Goal: Information Seeking & Learning: Learn about a topic

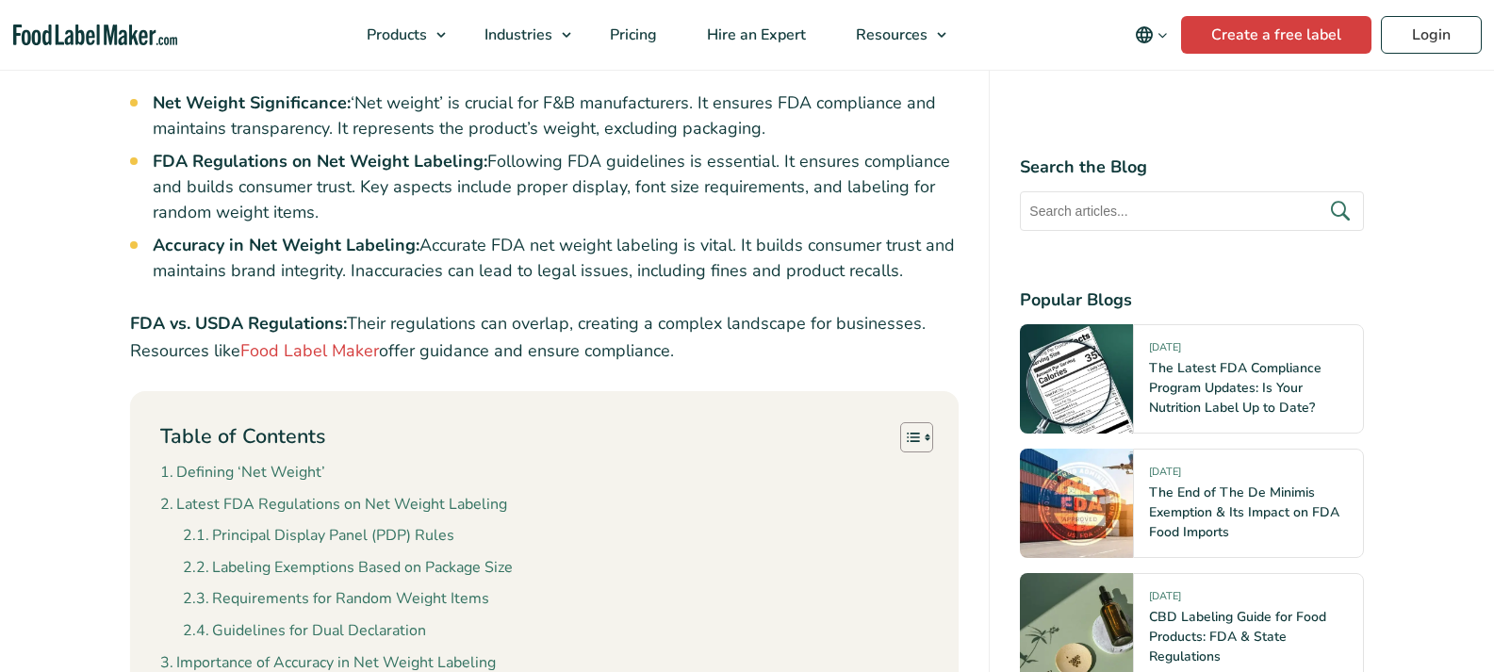
scroll to position [1413, 0]
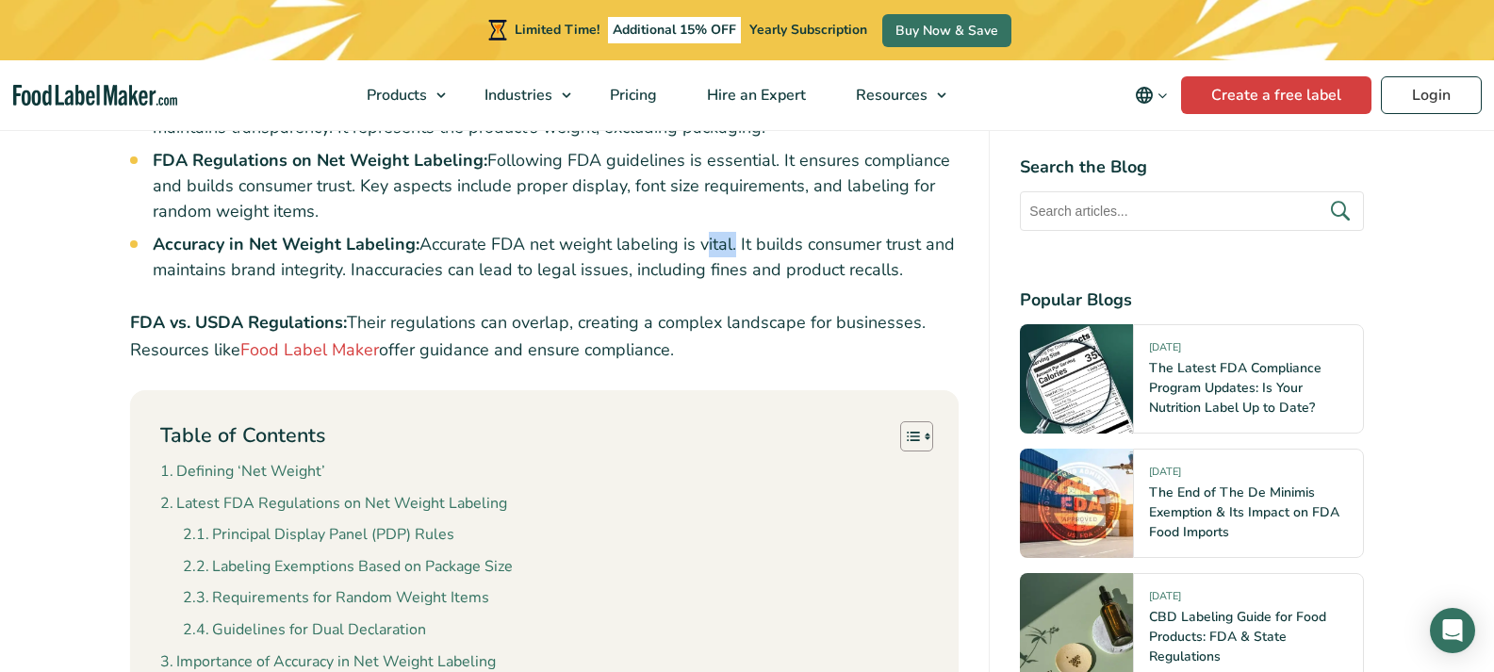
drag, startPoint x: 697, startPoint y: 207, endPoint x: 729, endPoint y: 204, distance: 32.2
click at [729, 232] on li "Accuracy in Net Weight Labeling: Accurate FDA net weight labeling is vital. It …" at bounding box center [556, 257] width 807 height 51
click at [716, 361] on img at bounding box center [708, 353] width 23 height 23
click at [1226, 269] on div "Search the Blog Popular Blogs" at bounding box center [1192, 462] width 344 height 614
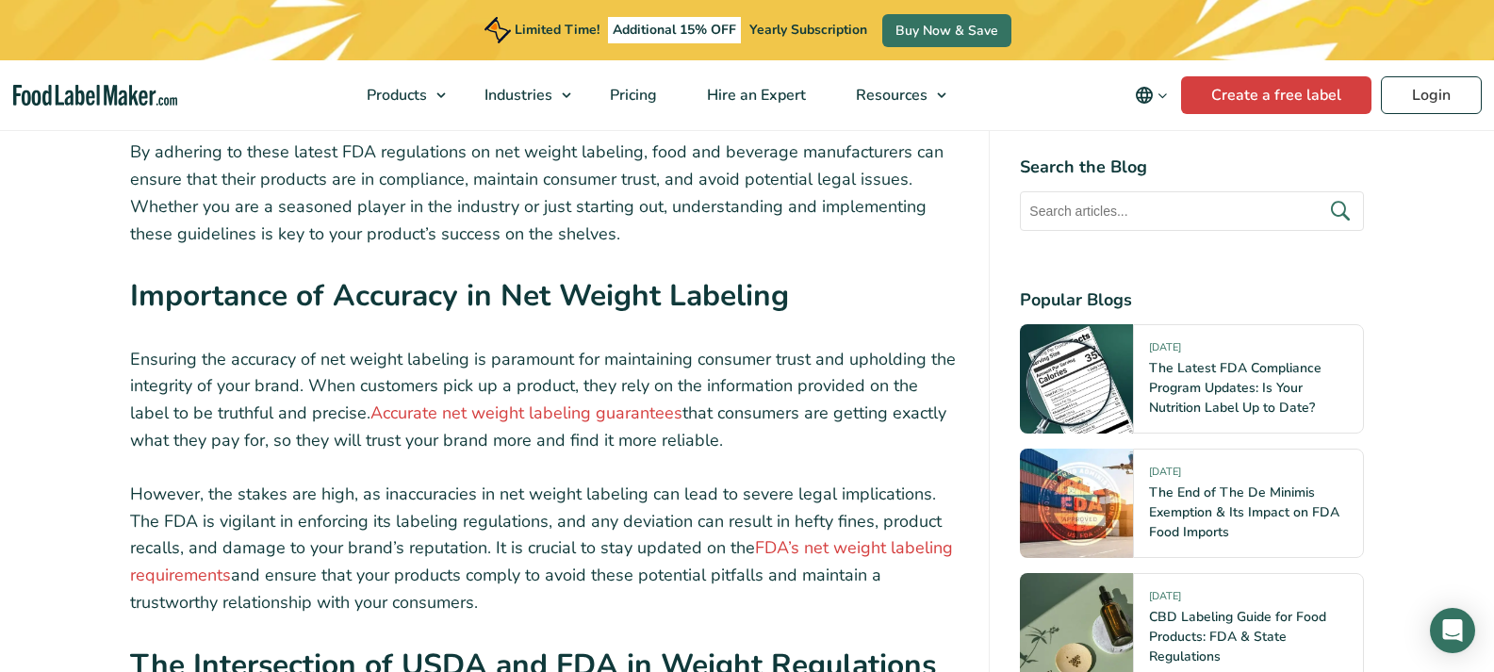
scroll to position [4335, 0]
drag, startPoint x: 488, startPoint y: 320, endPoint x: 569, endPoint y: 318, distance: 81.1
click at [569, 345] on p "Ensuring the accuracy of net weight labeling is paramount for maintaining consu…" at bounding box center [544, 399] width 829 height 108
click at [497, 482] on p "However, the stakes are high, as inaccuracies in net weight labeling can lead t…" at bounding box center [544, 548] width 829 height 136
click at [508, 638] on img at bounding box center [505, 630] width 23 height 23
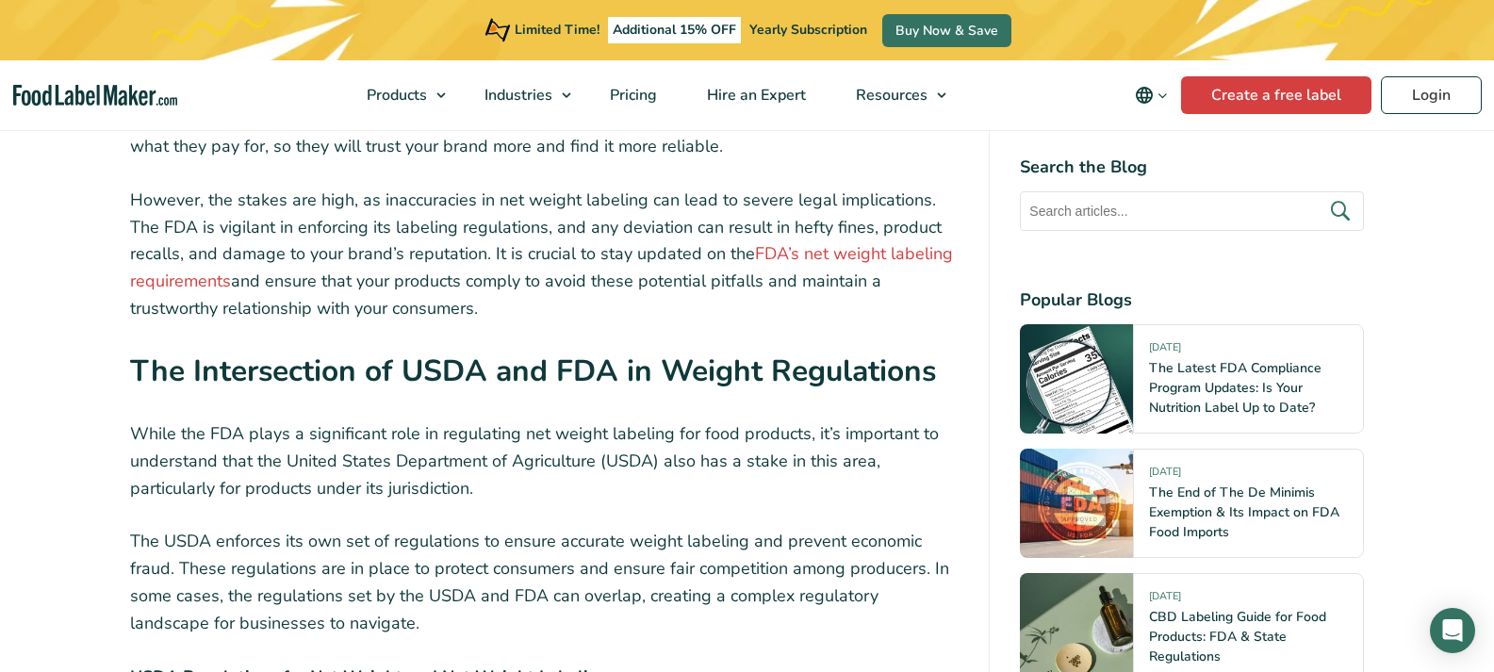
scroll to position [4711, 0]
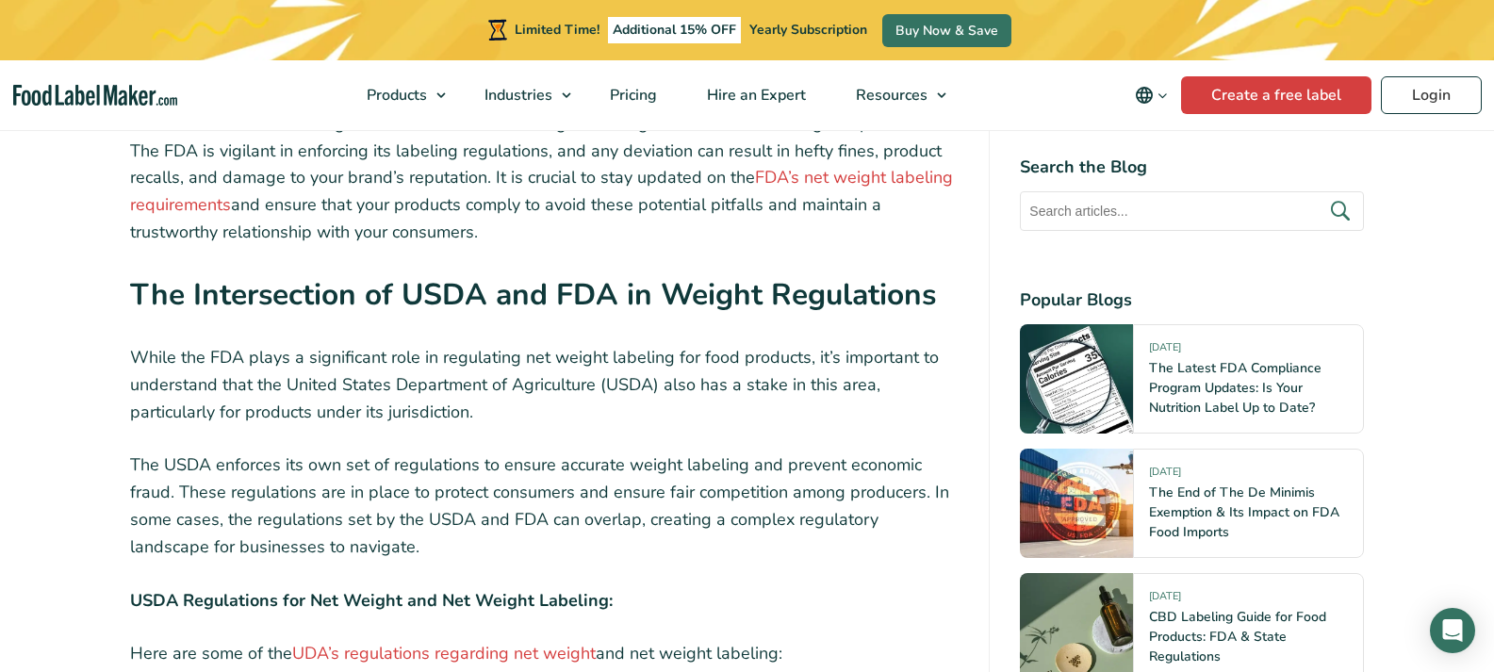
scroll to position [4335, 0]
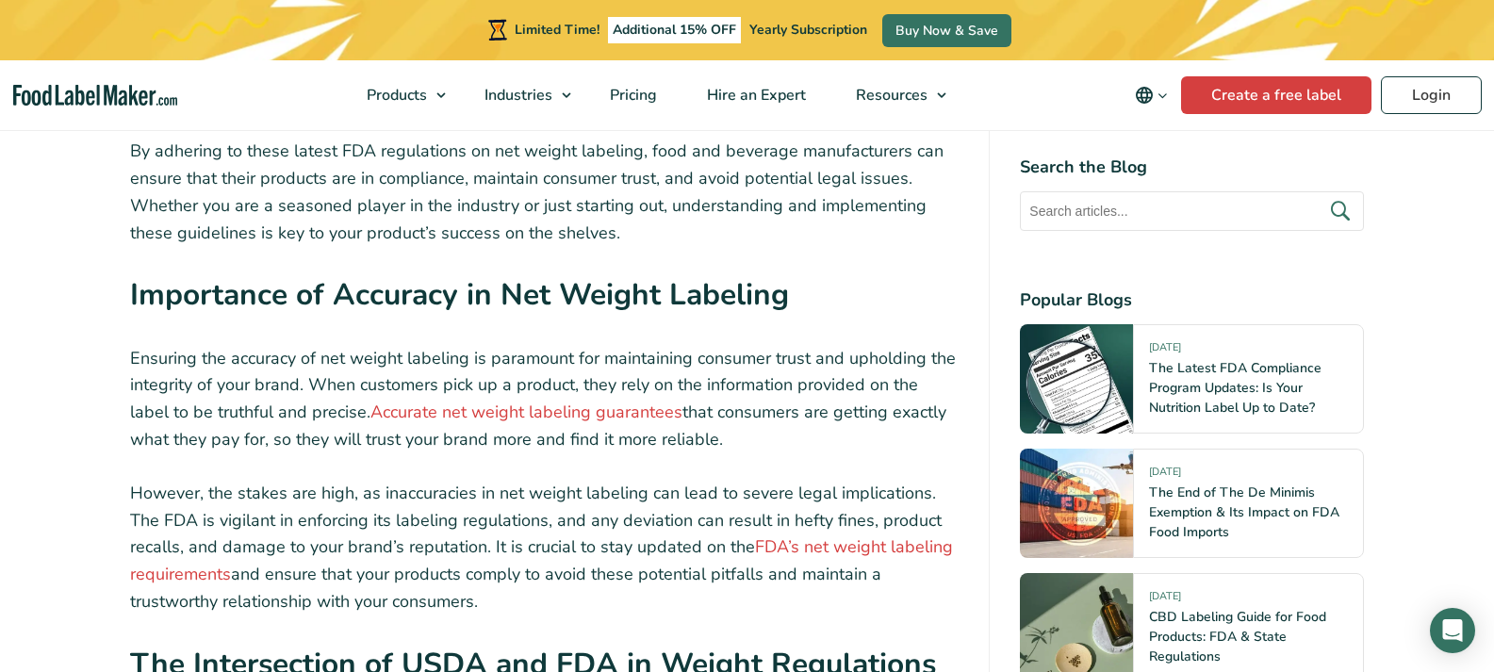
click at [713, 383] on p "Ensuring the accuracy of net weight labeling is paramount for maintaining consu…" at bounding box center [544, 399] width 829 height 108
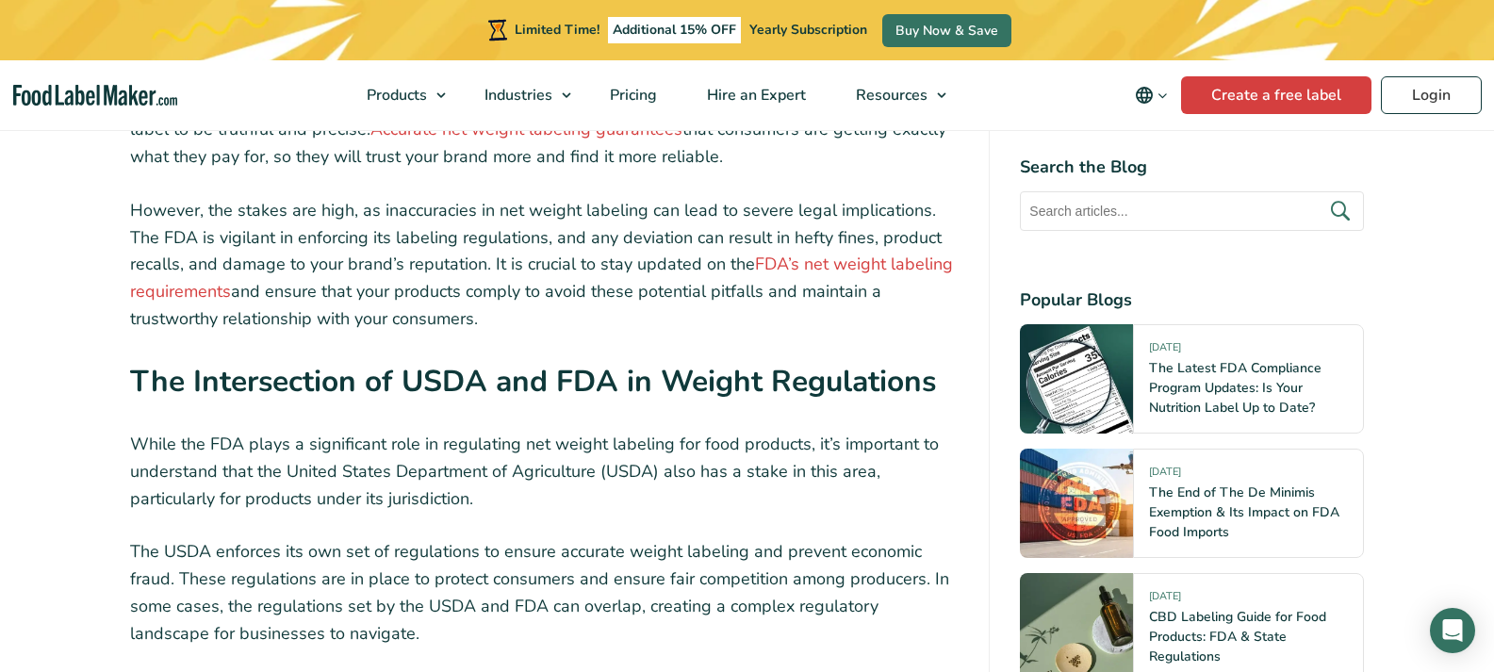
scroll to position [4711, 0]
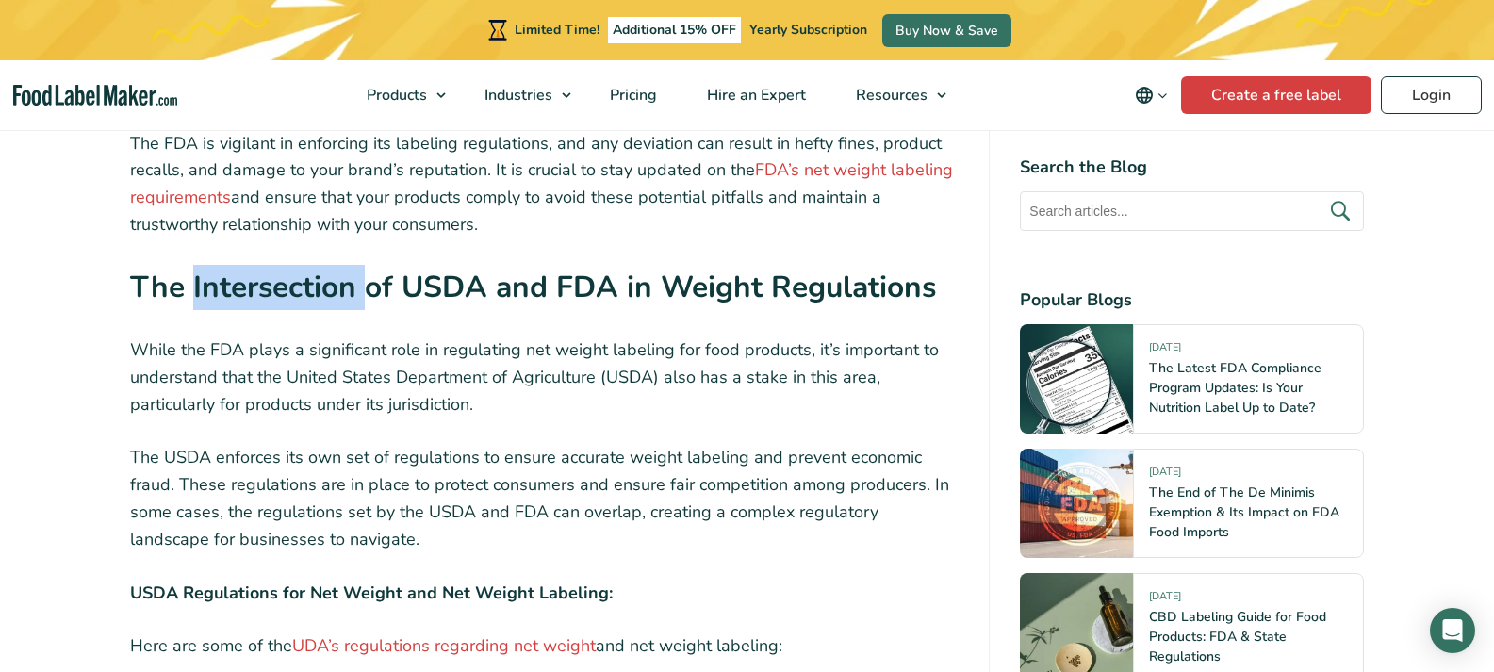
drag, startPoint x: 192, startPoint y: 252, endPoint x: 368, endPoint y: 262, distance: 176.5
click at [369, 267] on strong "The Intersection of USDA and FDA in Weight Regulations" at bounding box center [533, 287] width 806 height 41
click at [206, 416] on img at bounding box center [203, 406] width 23 height 23
click at [770, 351] on p "While the FDA plays a significant role in regulating net weight labeling for fo…" at bounding box center [544, 376] width 829 height 81
drag, startPoint x: 188, startPoint y: 253, endPoint x: 359, endPoint y: 258, distance: 170.6
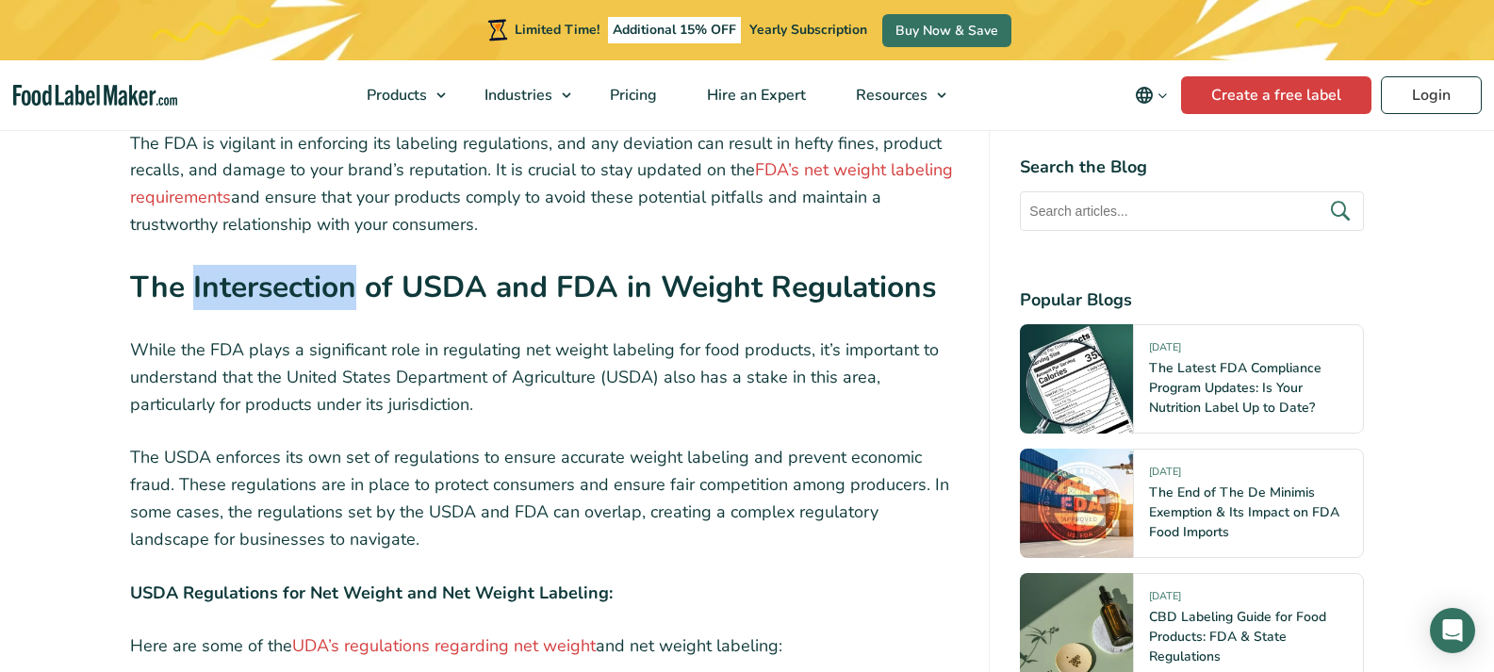
click at [359, 267] on strong "The Intersection of USDA and FDA in Weight Regulations" at bounding box center [533, 287] width 806 height 41
click at [196, 404] on img at bounding box center [203, 406] width 23 height 23
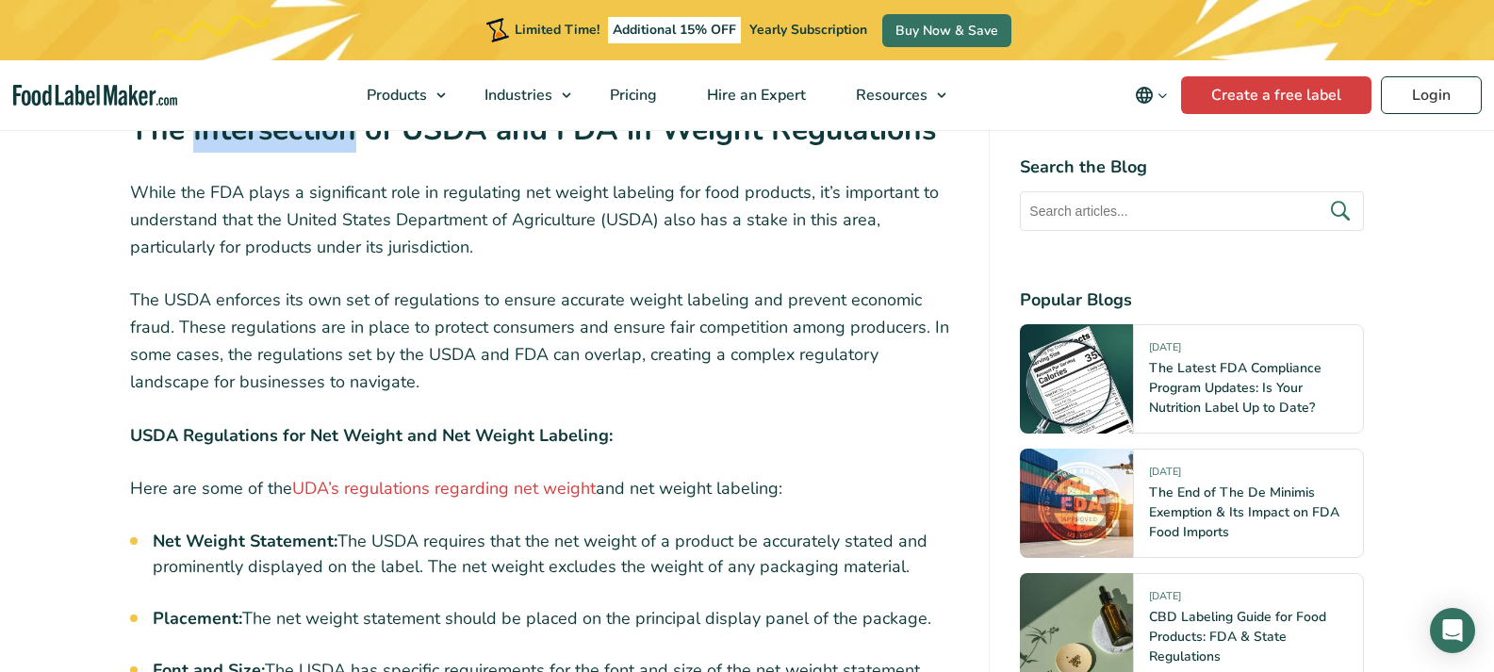
scroll to position [5183, 0]
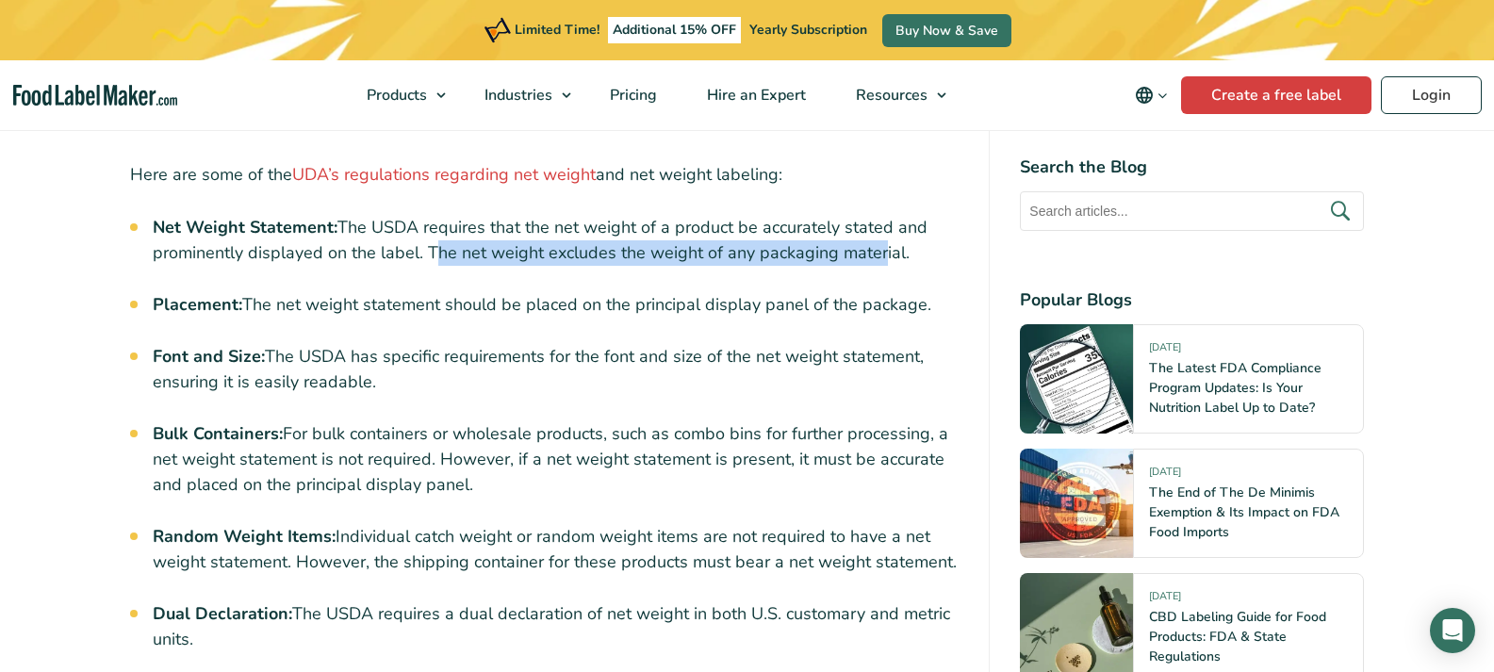
drag, startPoint x: 429, startPoint y: 212, endPoint x: 875, endPoint y: 223, distance: 446.8
click at [875, 222] on li "Net Weight Statement: The USDA requires that the net weight of a product be acc…" at bounding box center [556, 240] width 807 height 51
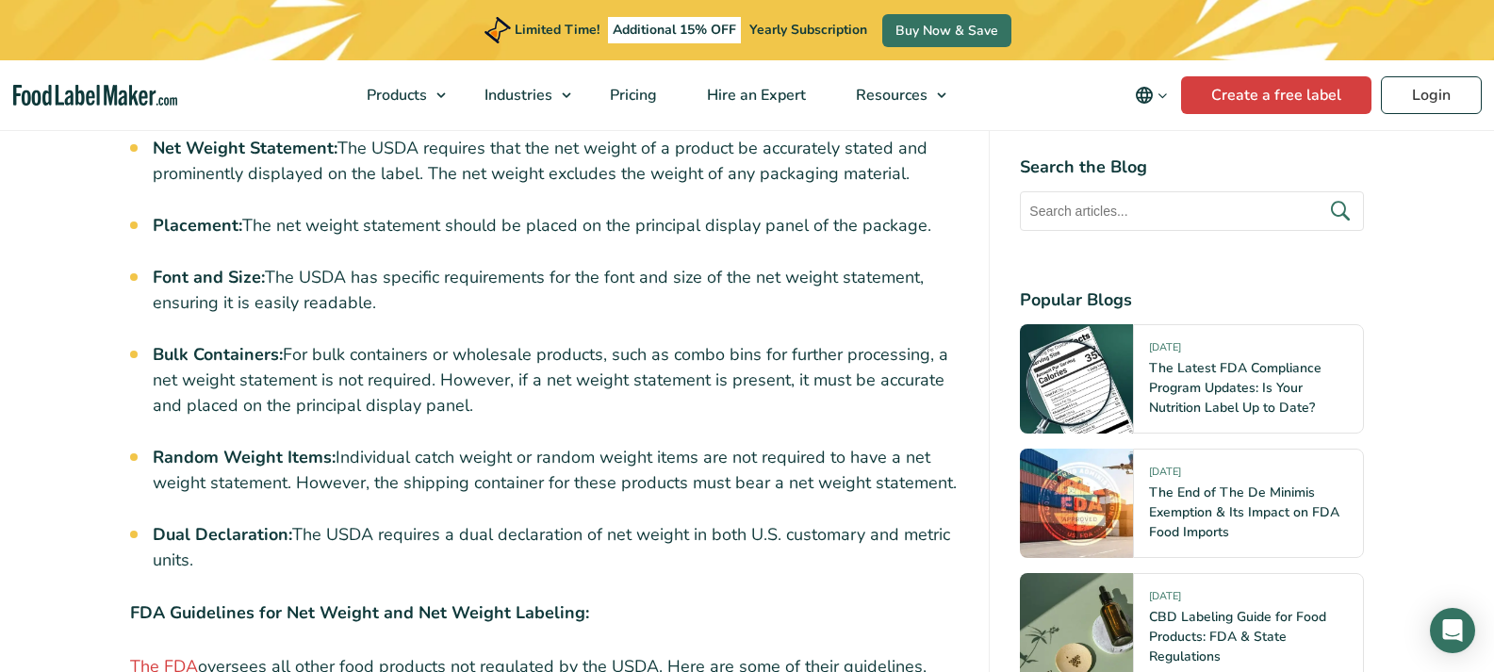
scroll to position [5371, 0]
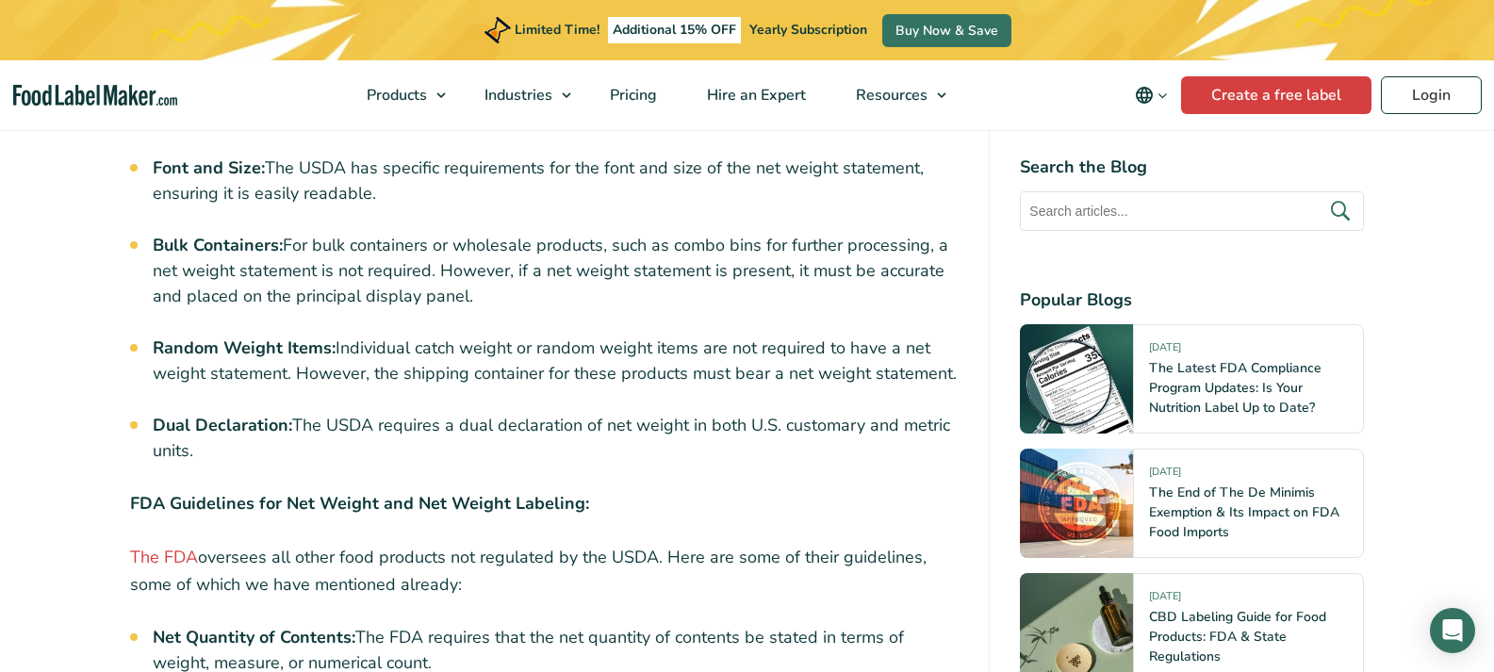
drag, startPoint x: 338, startPoint y: 310, endPoint x: 955, endPoint y: 324, distance: 616.4
click at [955, 335] on li "Random Weight Items: Individual catch weight or random weight items are not req…" at bounding box center [556, 360] width 807 height 51
click at [163, 487] on img at bounding box center [164, 484] width 23 height 23
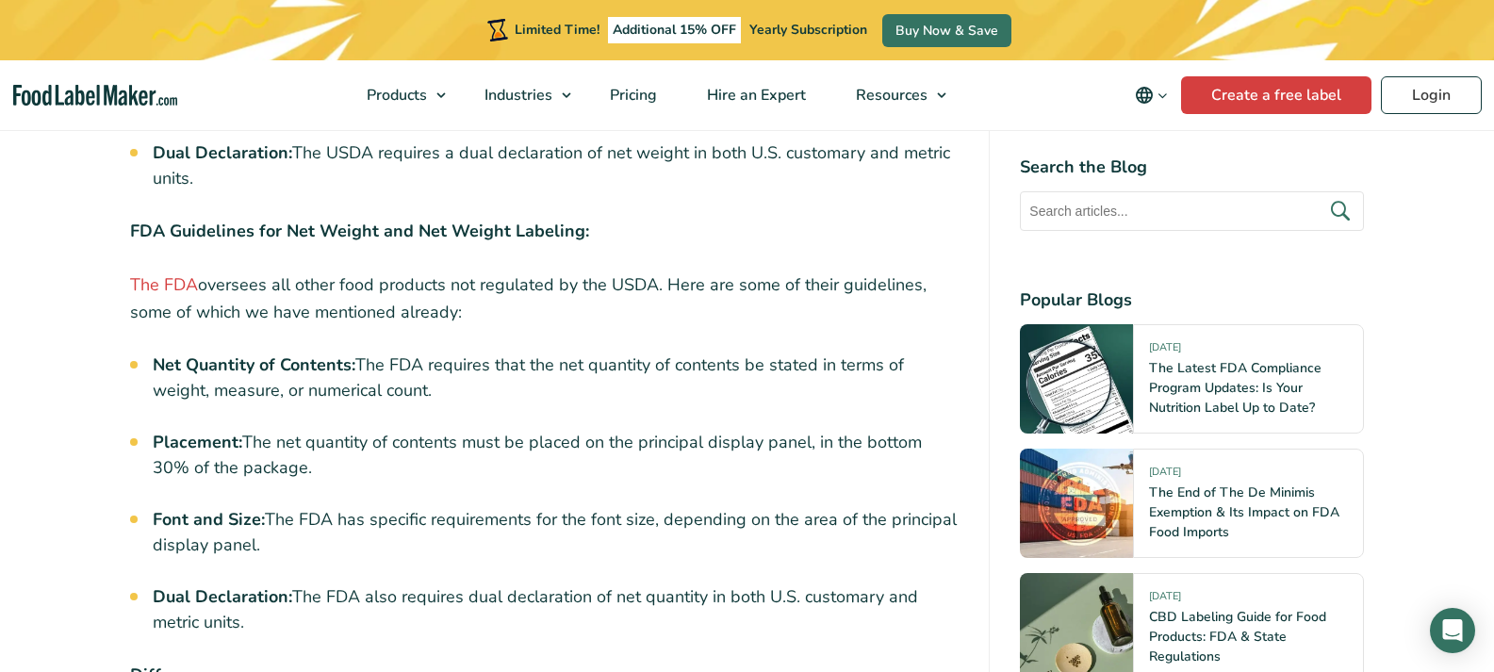
scroll to position [5654, 0]
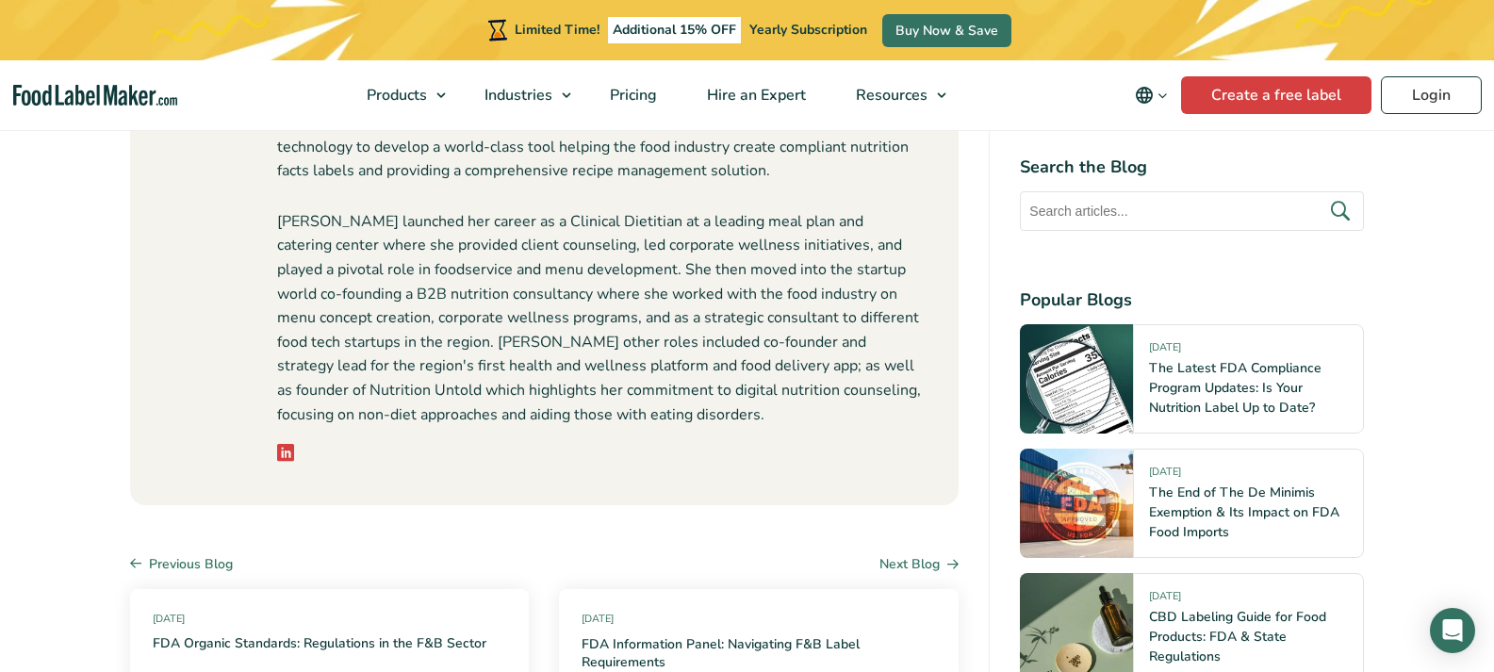
scroll to position [7256, 0]
